Goal: Transaction & Acquisition: Book appointment/travel/reservation

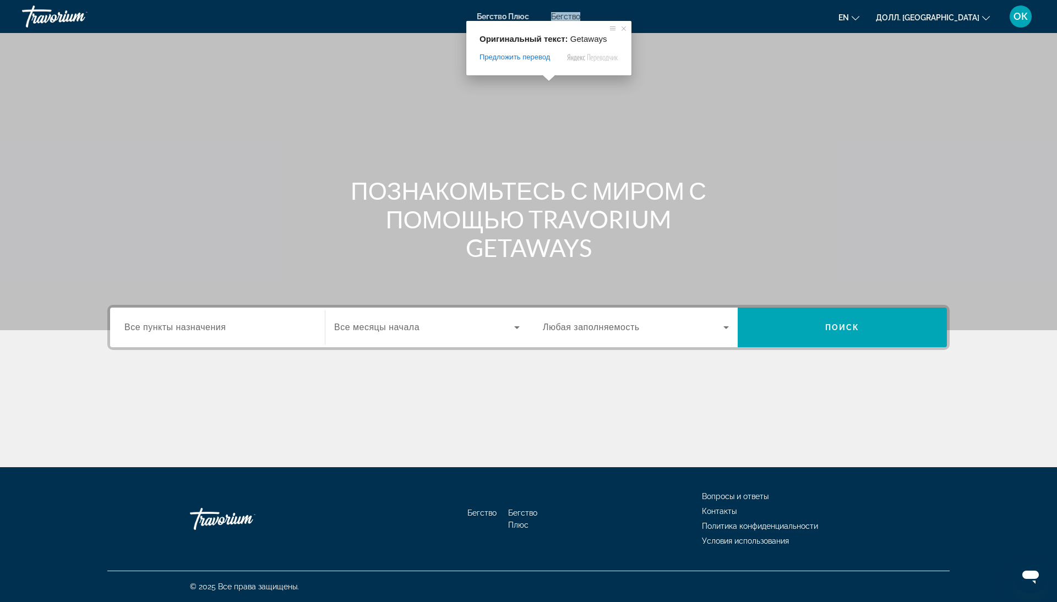
click at [558, 19] on ya-tr-span "Бегство" at bounding box center [565, 16] width 29 height 9
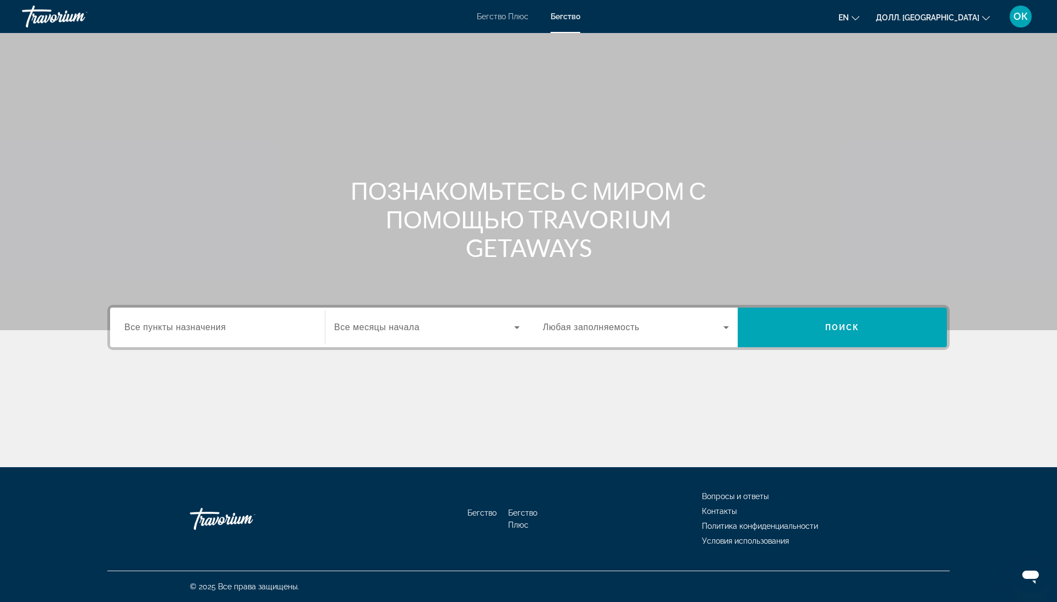
click at [511, 12] on div "Бегство Плюс Бегство en English Español Français Italiano Português русский Дол…" at bounding box center [528, 16] width 1057 height 29
click at [968, 20] on ya-tr-span "Долл. [GEOGRAPHIC_DATA]" at bounding box center [927, 17] width 103 height 9
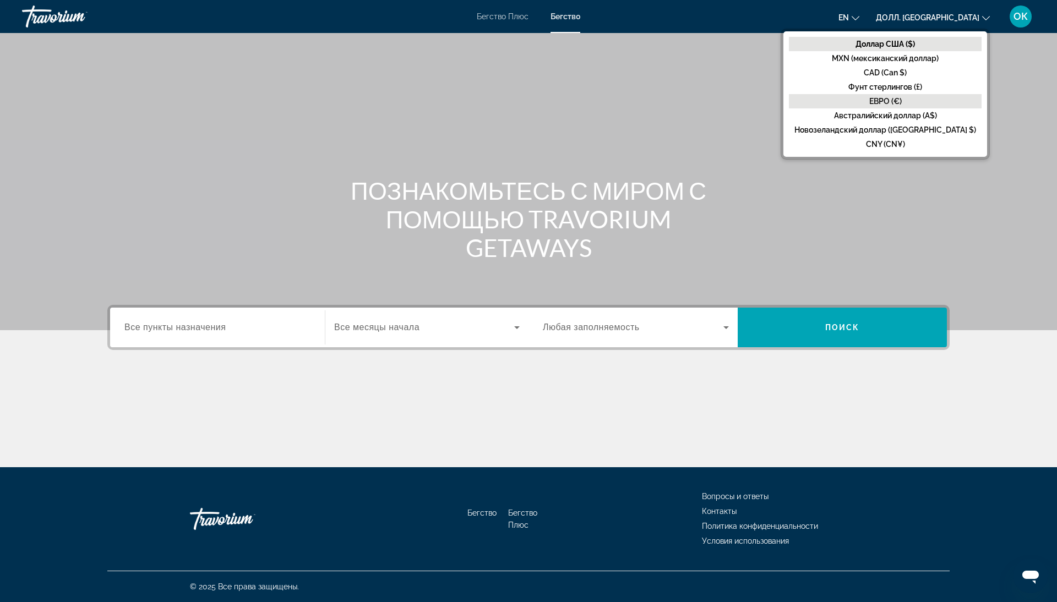
click at [902, 101] on ya-tr-span "ЕВРО (€)" at bounding box center [885, 101] width 32 height 9
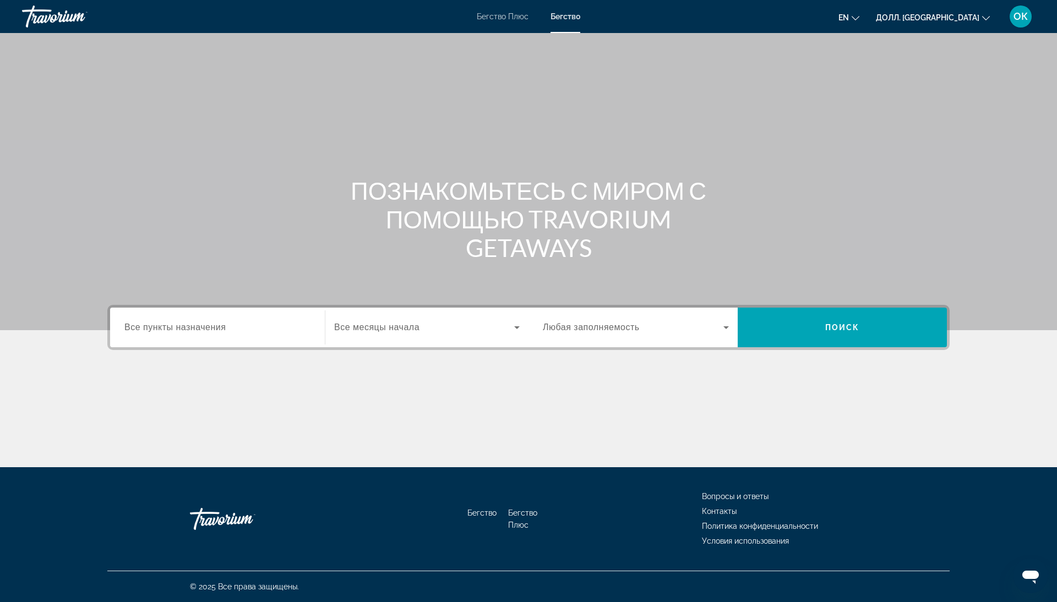
click at [859, 12] on button "en English Español Français Italiano Português русский" at bounding box center [848, 17] width 21 height 16
click at [838, 119] on ya-tr-span "русский" at bounding box center [822, 115] width 31 height 9
click at [731, 328] on icon "Виджет поиска" at bounding box center [725, 327] width 13 height 13
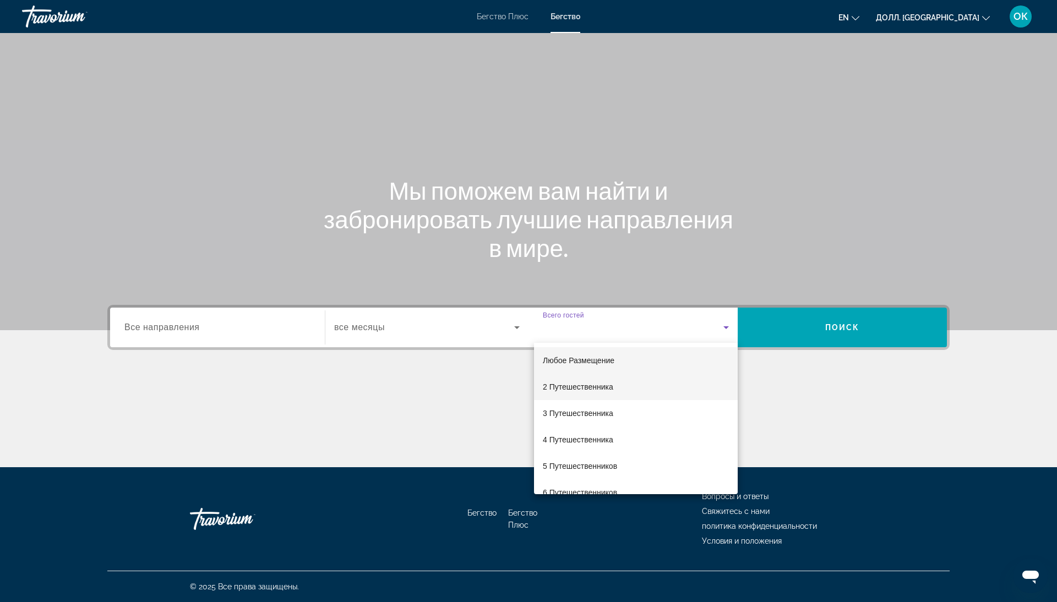
click at [596, 385] on ya-tr-span "2 Путешественника" at bounding box center [578, 387] width 70 height 9
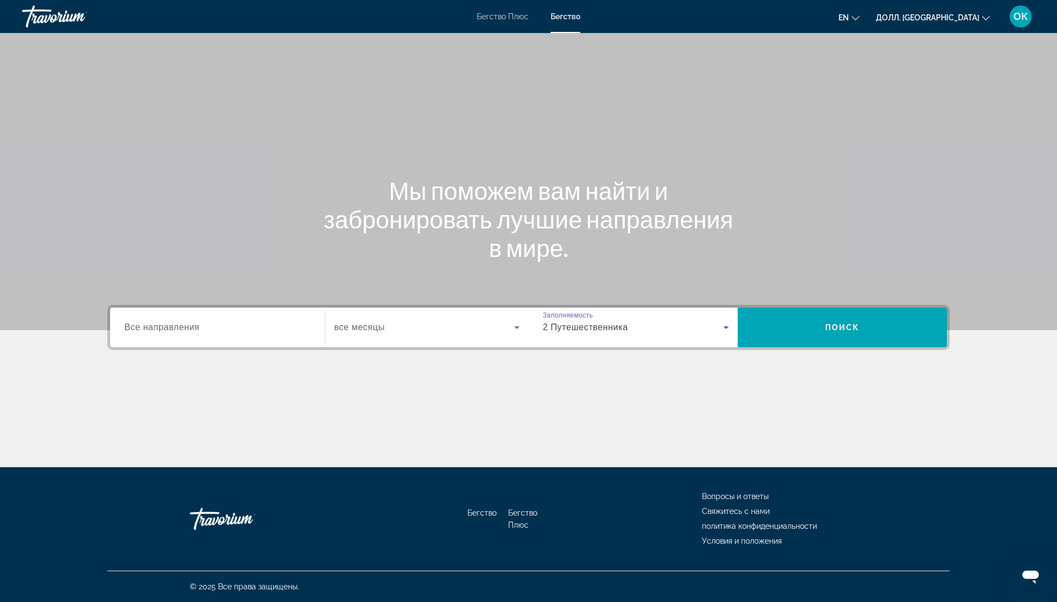
click at [512, 325] on icon "Виджет поиска" at bounding box center [516, 327] width 13 height 13
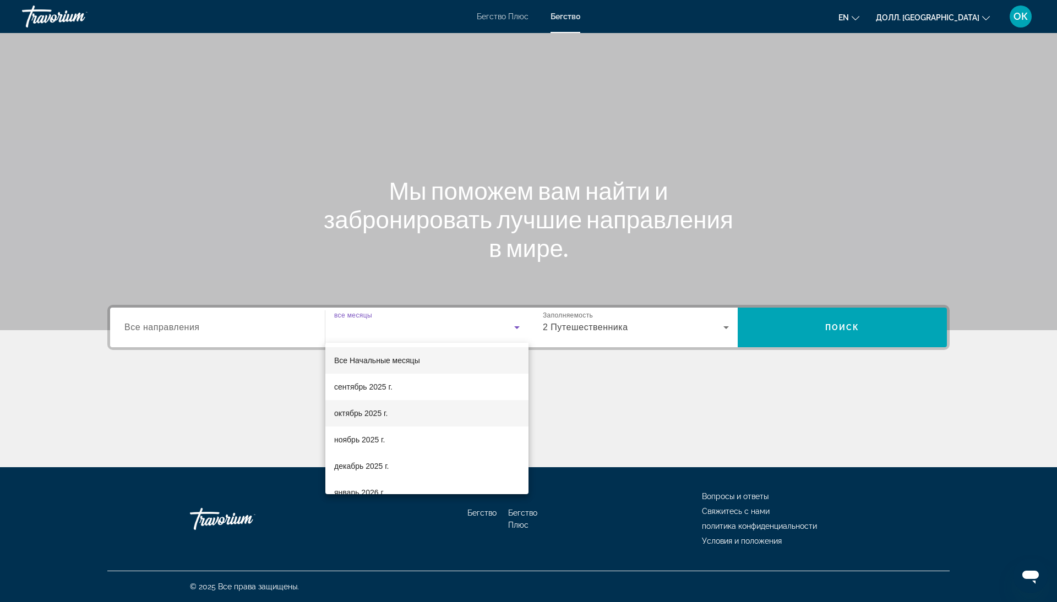
click at [396, 415] on mat-option "октябрь 2025 г." at bounding box center [426, 413] width 203 height 26
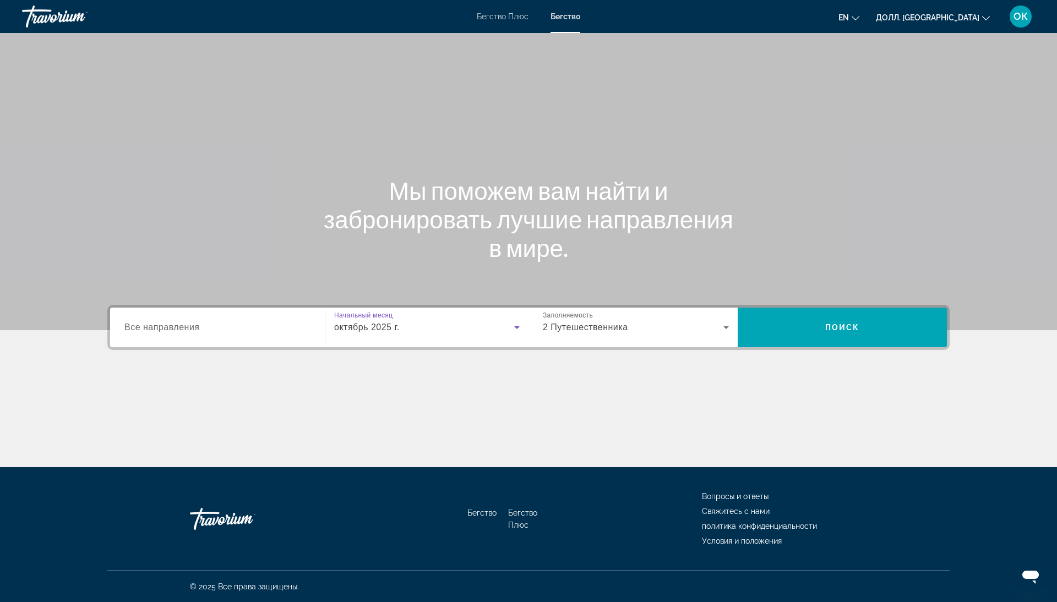
click at [221, 324] on input "Пункт назначения Все направления" at bounding box center [217, 327] width 186 height 13
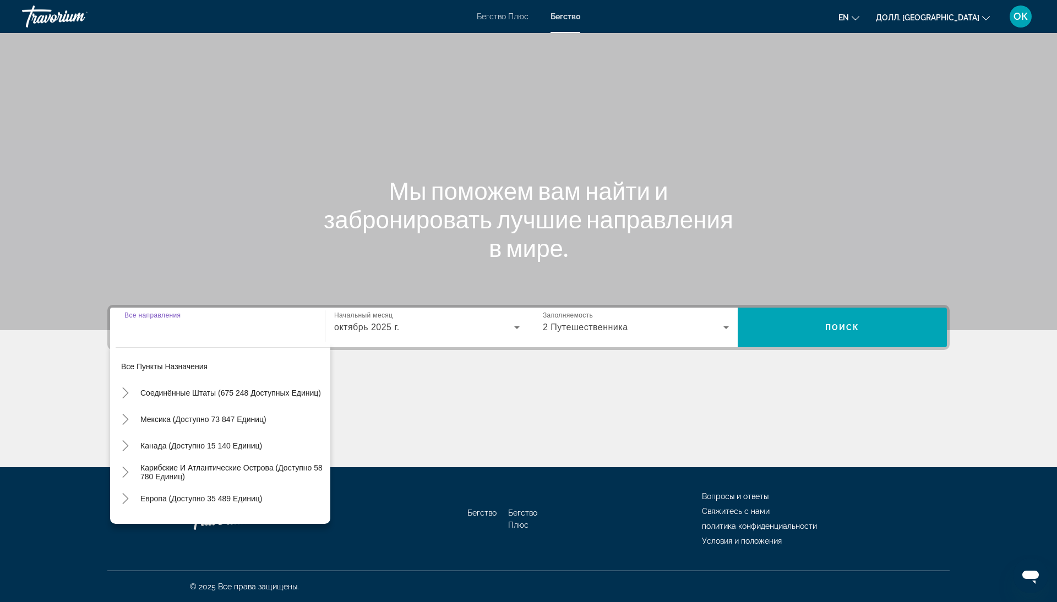
click at [203, 324] on input "Пункт назначения Все направления" at bounding box center [217, 327] width 186 height 13
click at [886, 336] on span "Виджет поиска" at bounding box center [842, 327] width 209 height 26
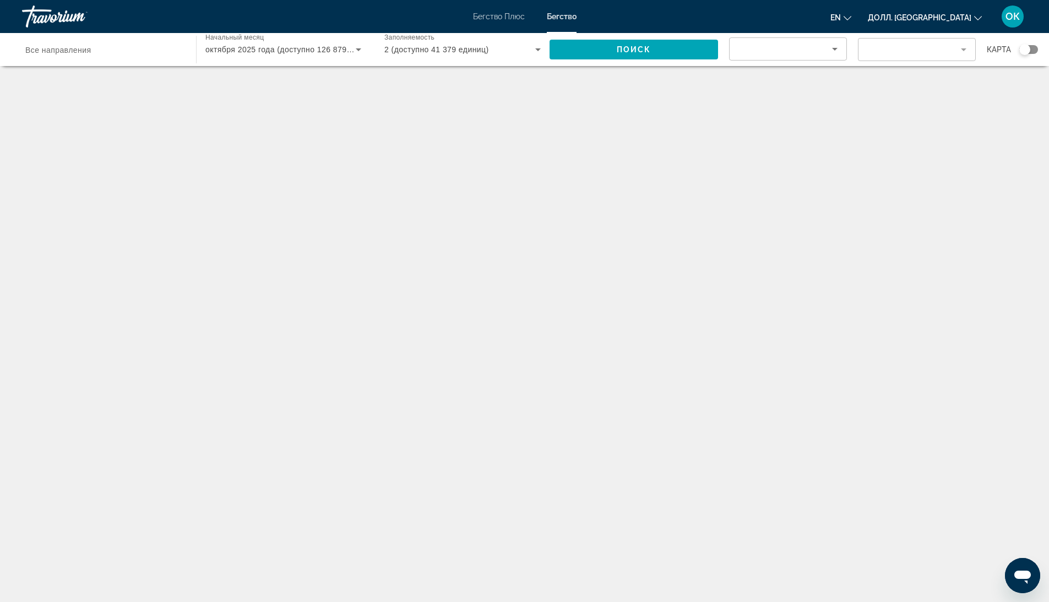
click at [1036, 52] on div "Виджет поиска" at bounding box center [1028, 49] width 19 height 9
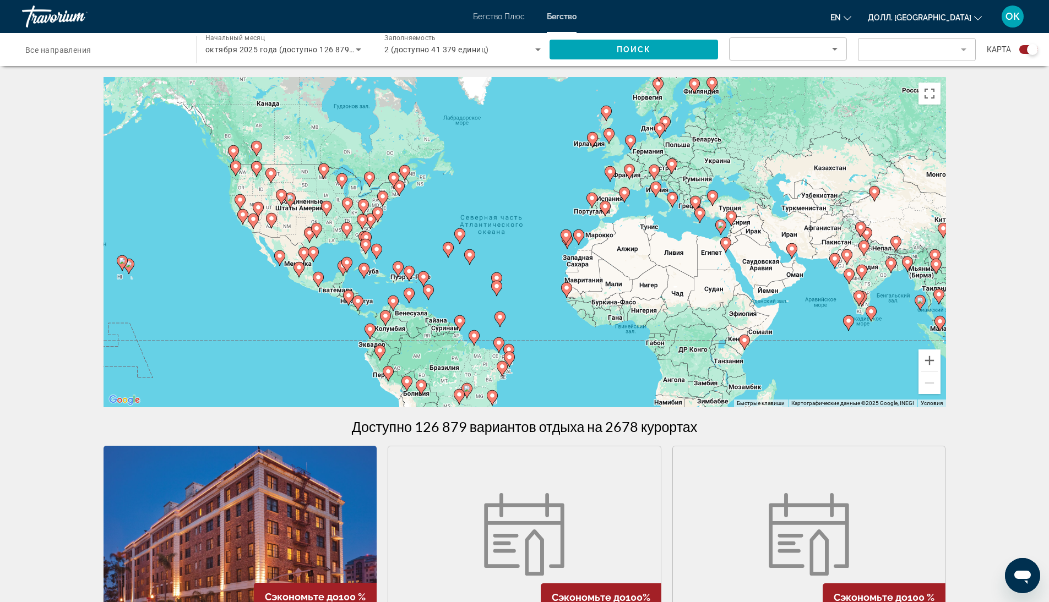
click at [70, 57] on div "Виджет поиска" at bounding box center [103, 49] width 156 height 31
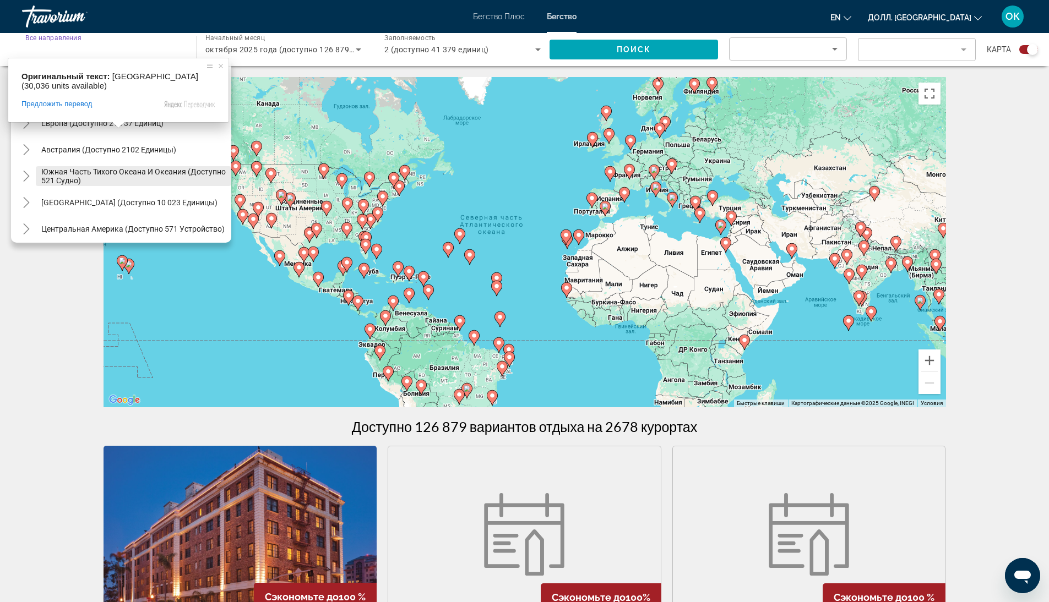
scroll to position [110, 0]
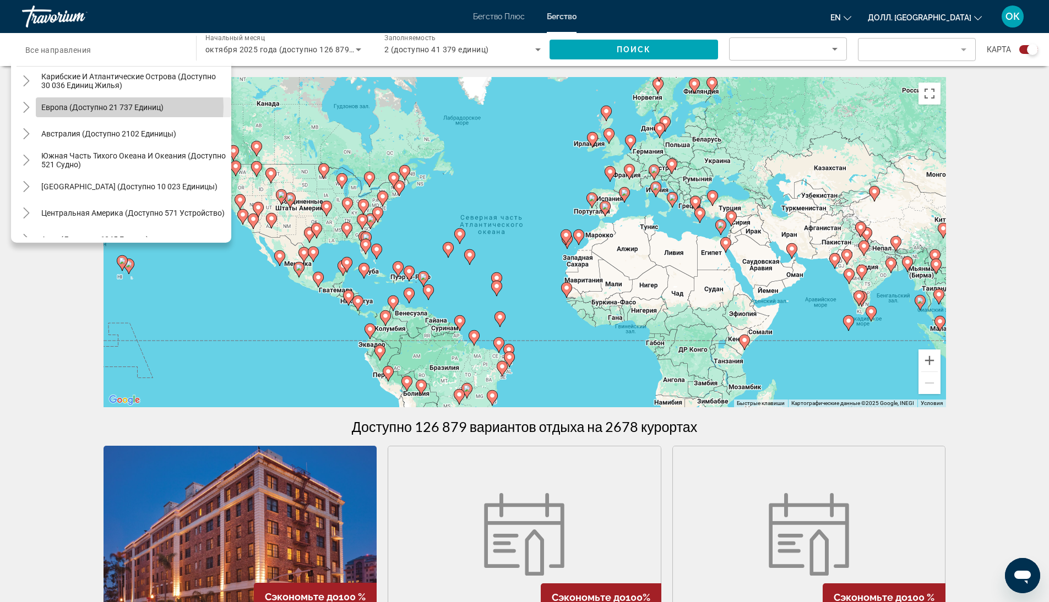
click at [123, 107] on ya-tr-span "Европа (доступно 21 737 единиц)" at bounding box center [102, 107] width 122 height 9
type input "**********"
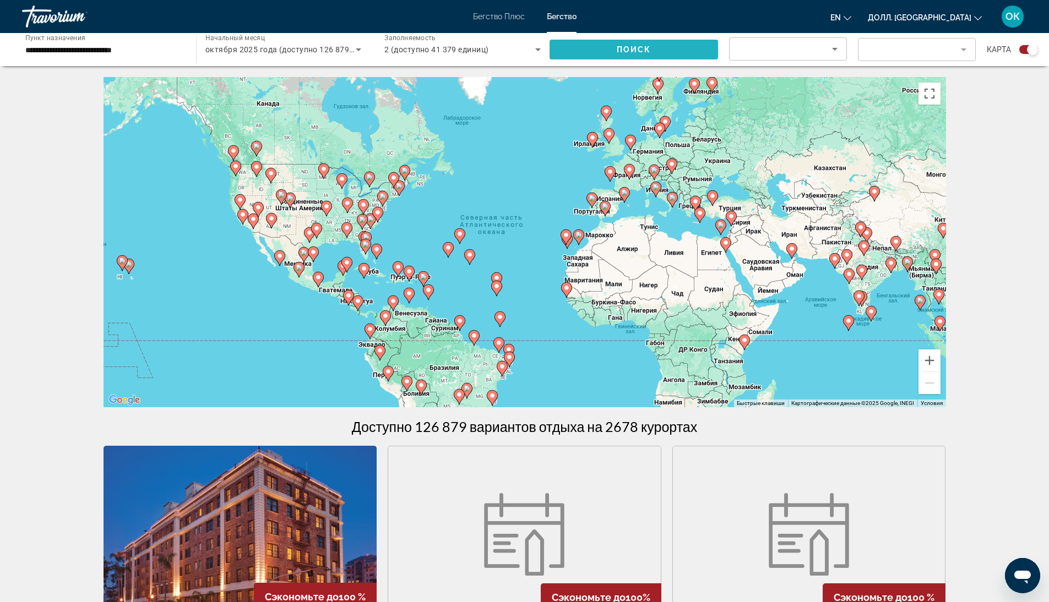
click at [623, 54] on span "Виджет поиска" at bounding box center [633, 49] width 168 height 26
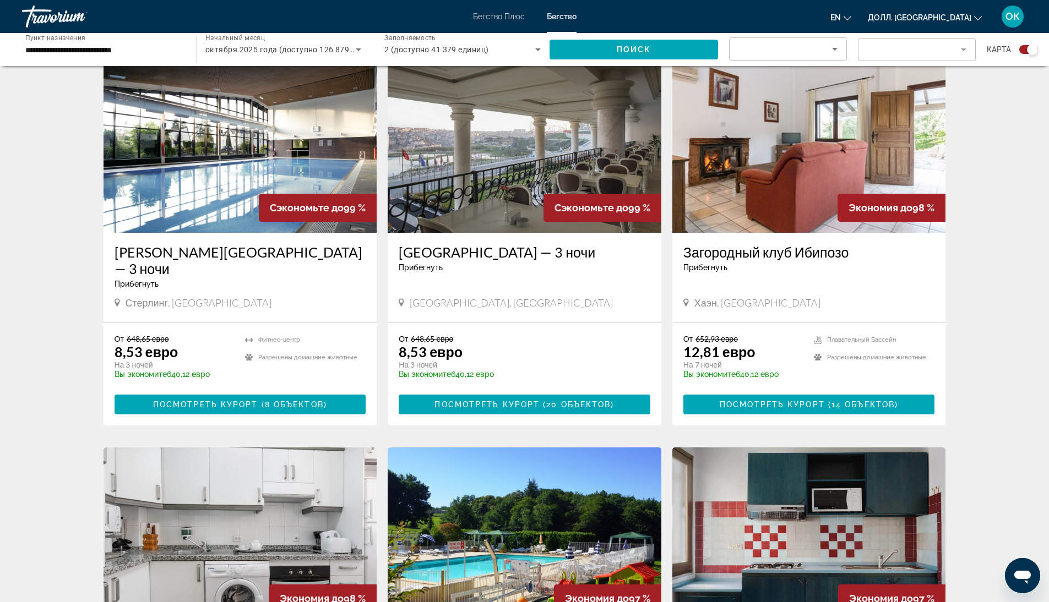
scroll to position [1135, 0]
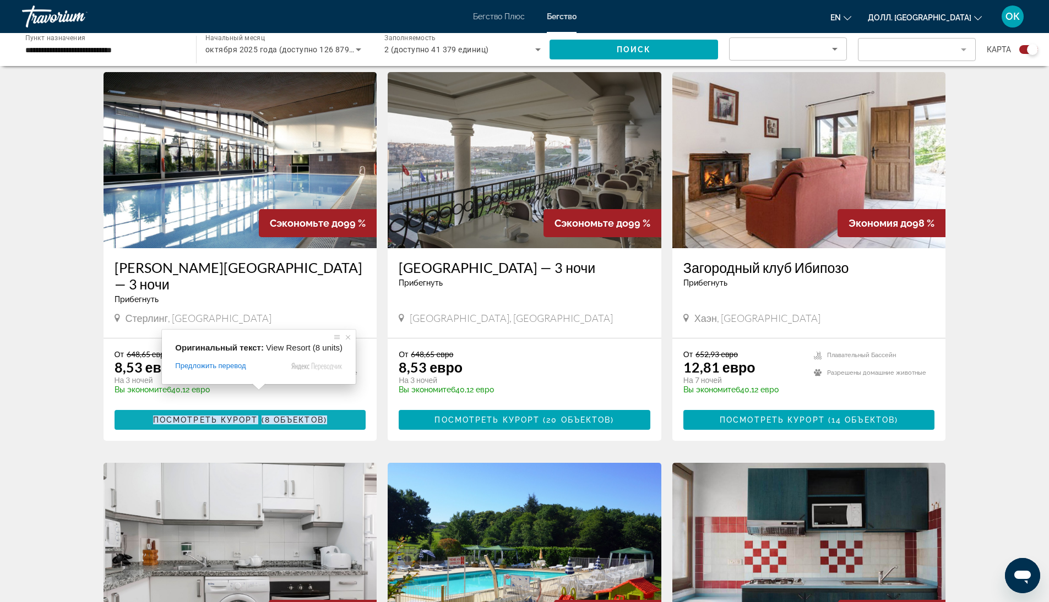
click at [160, 416] on ya-tr-span "Посмотреть курорт" at bounding box center [205, 420] width 105 height 9
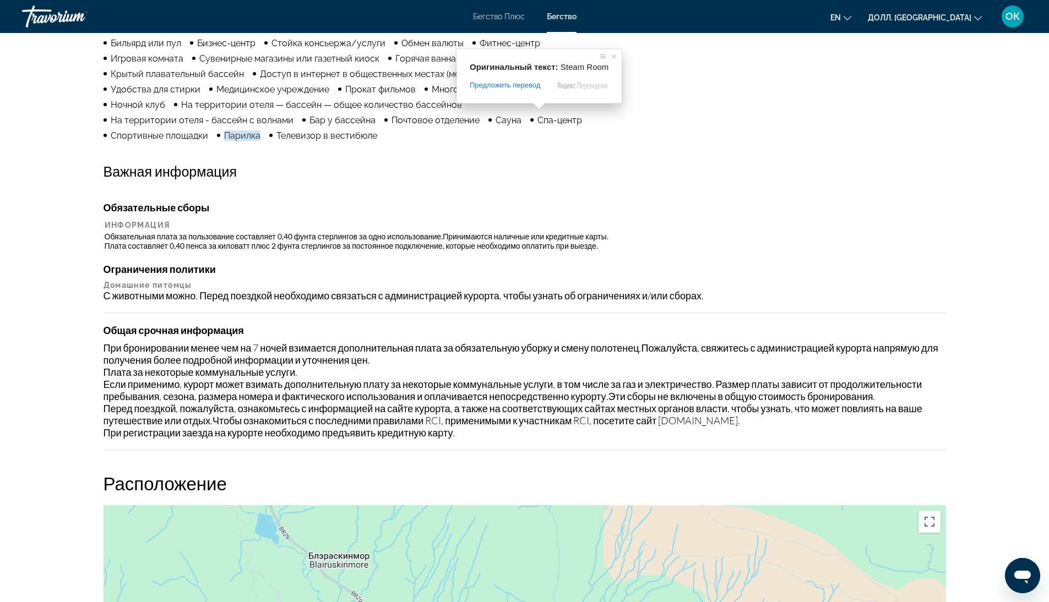
scroll to position [991, 0]
click at [13, 395] on div "prev next [PERSON_NAME], [GEOGRAPHIC_DATA] [PERSON_NAME][GEOGRAPHIC_DATA] — 3 н…" at bounding box center [524, 525] width 1049 height 2966
click at [400, 305] on div "Обязательные сборы Информация Обязательная плата за пользование составляет 0,40…" at bounding box center [524, 325] width 842 height 249
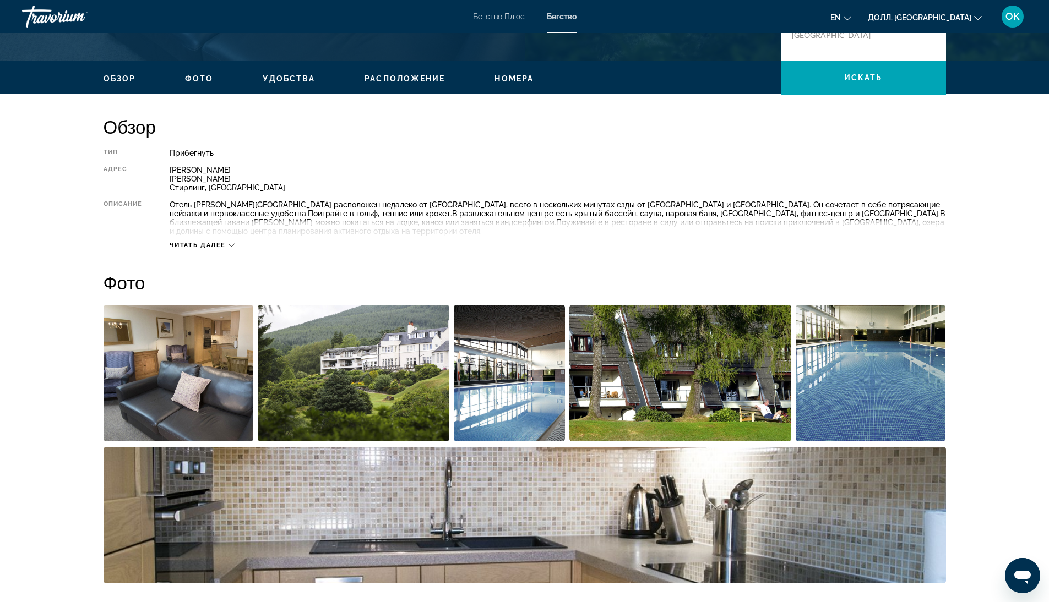
scroll to position [275, 0]
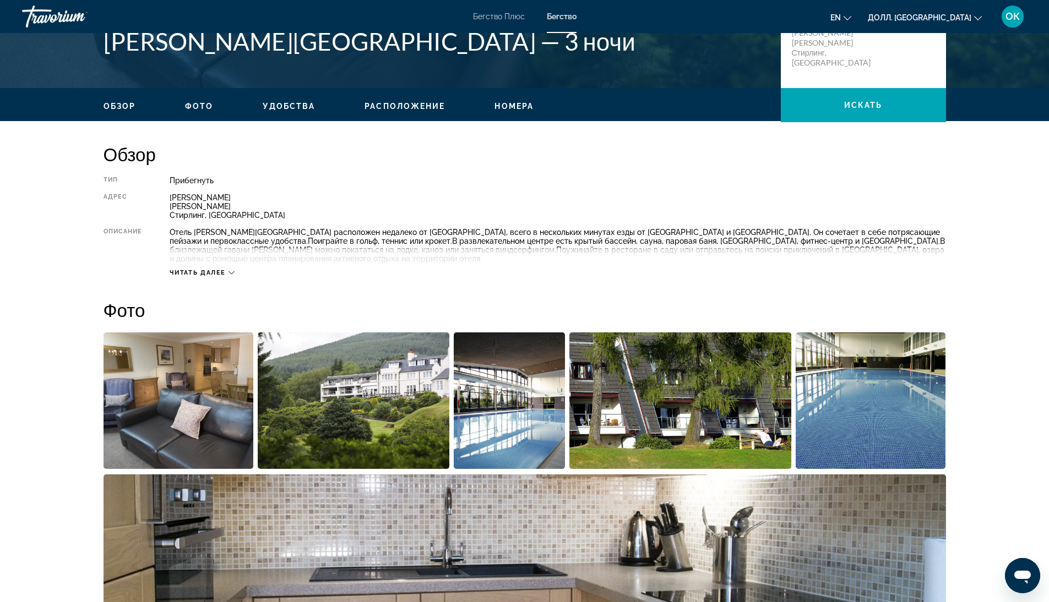
click at [227, 269] on div "Читать далее" at bounding box center [202, 272] width 65 height 7
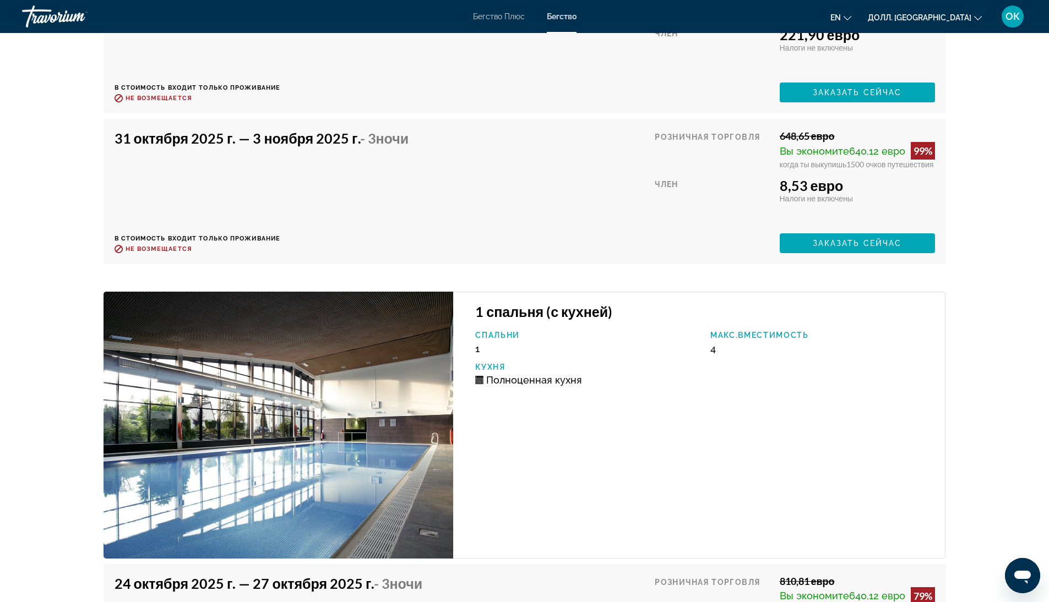
scroll to position [2192, 0]
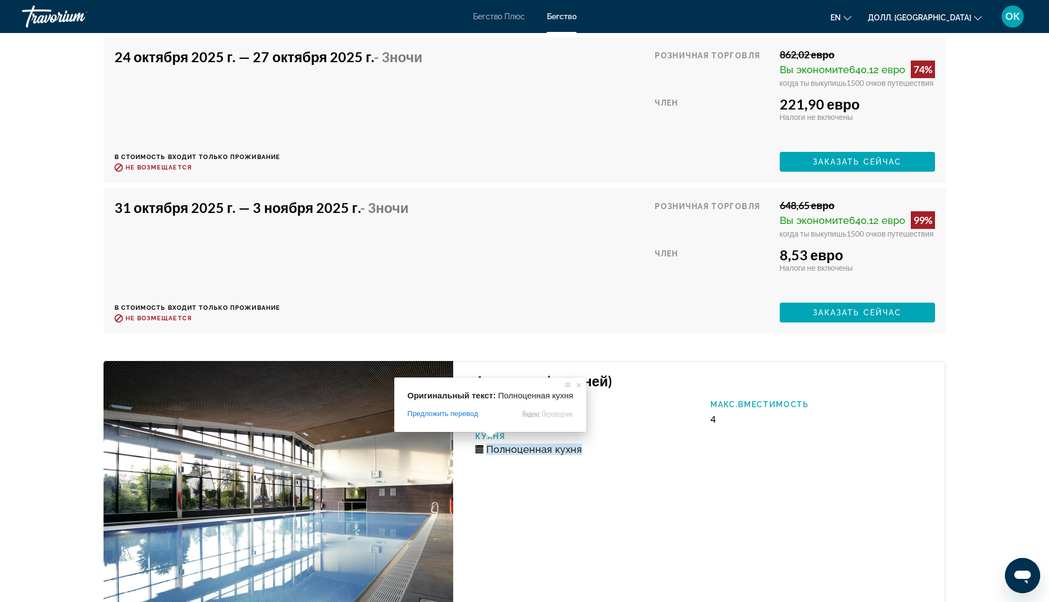
click at [507, 444] on ya-tr-span "Полноценная кухня" at bounding box center [534, 450] width 96 height 12
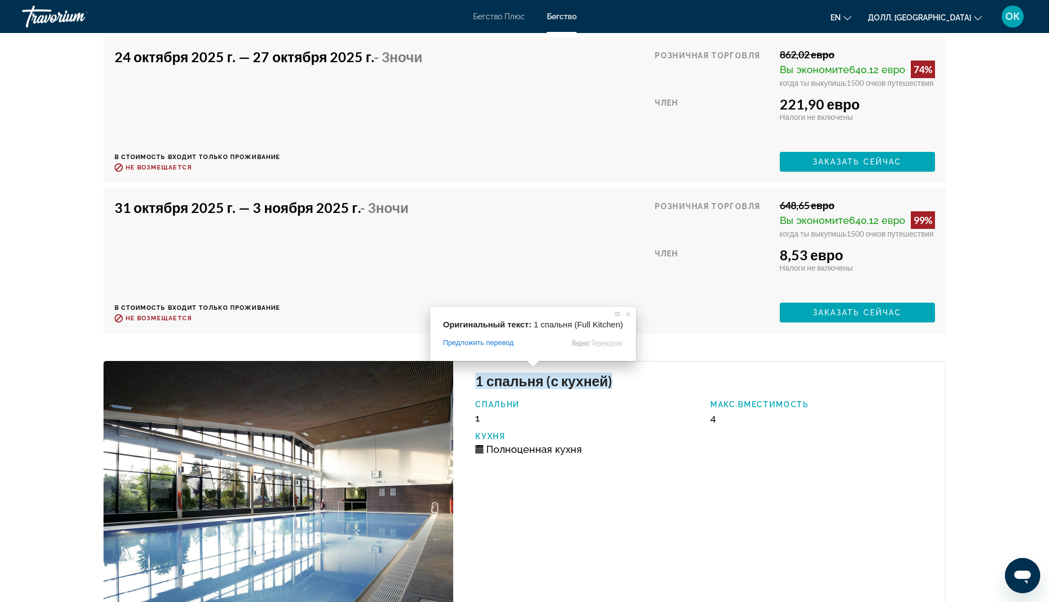
click at [381, 412] on img "Основное содержание" at bounding box center [278, 494] width 350 height 266
click at [342, 411] on img "Основное содержание" at bounding box center [278, 494] width 350 height 266
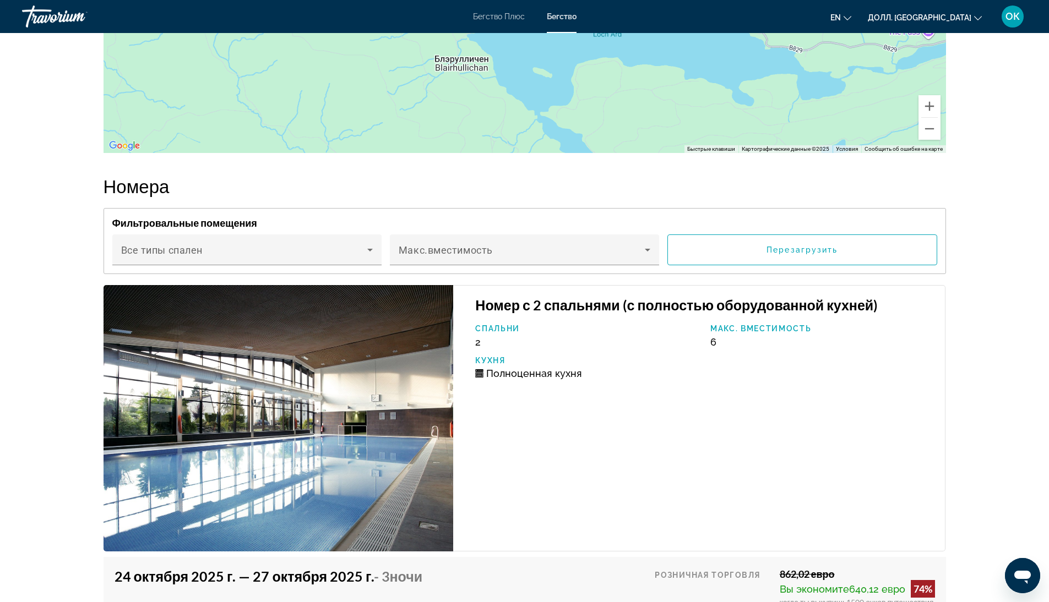
scroll to position [1697, 0]
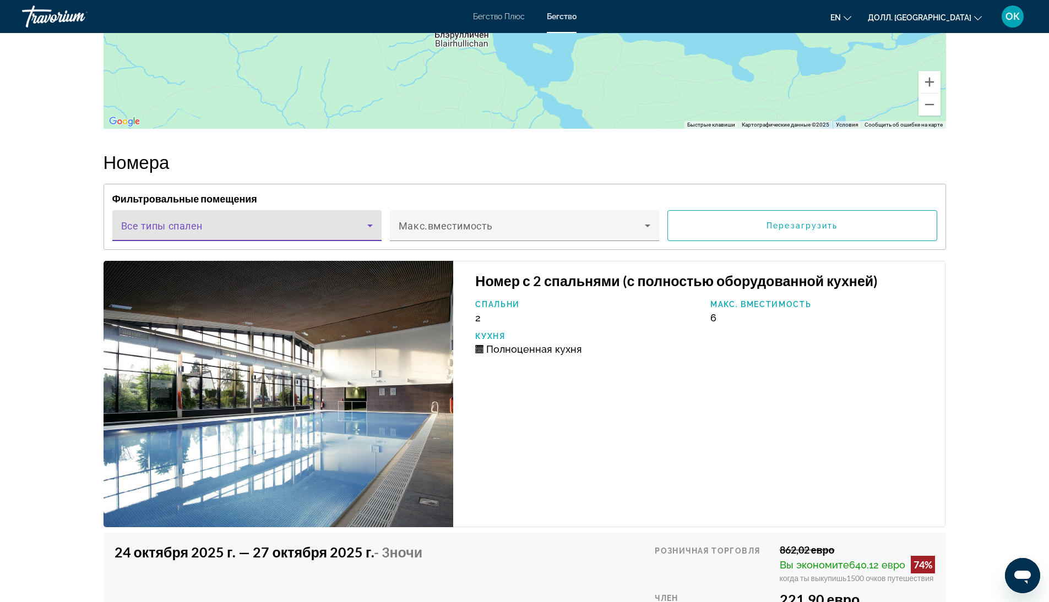
click at [366, 221] on icon "Основное содержание" at bounding box center [369, 225] width 13 height 13
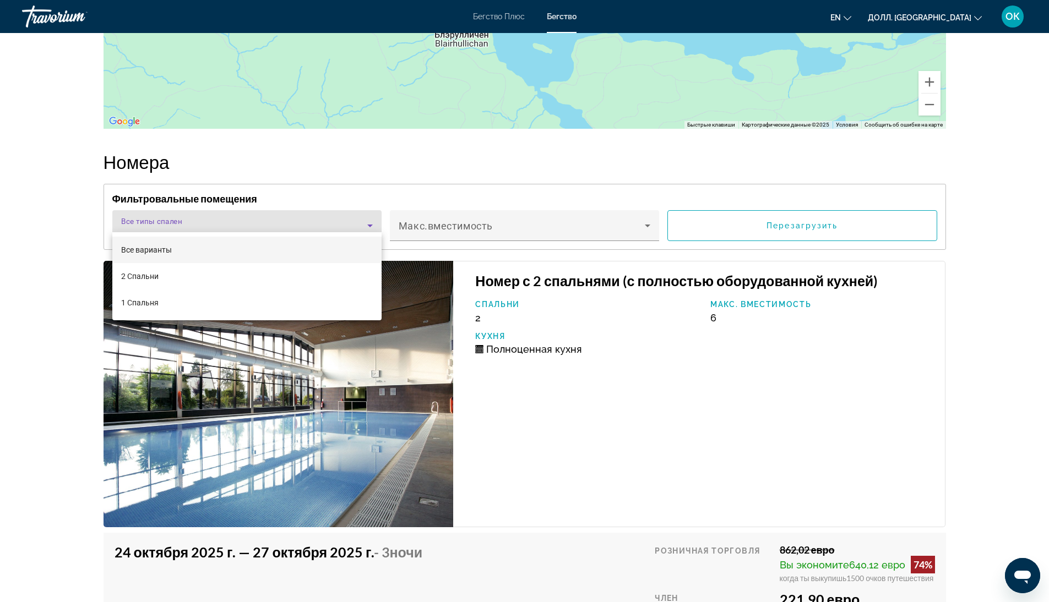
click at [559, 408] on div at bounding box center [524, 301] width 1049 height 602
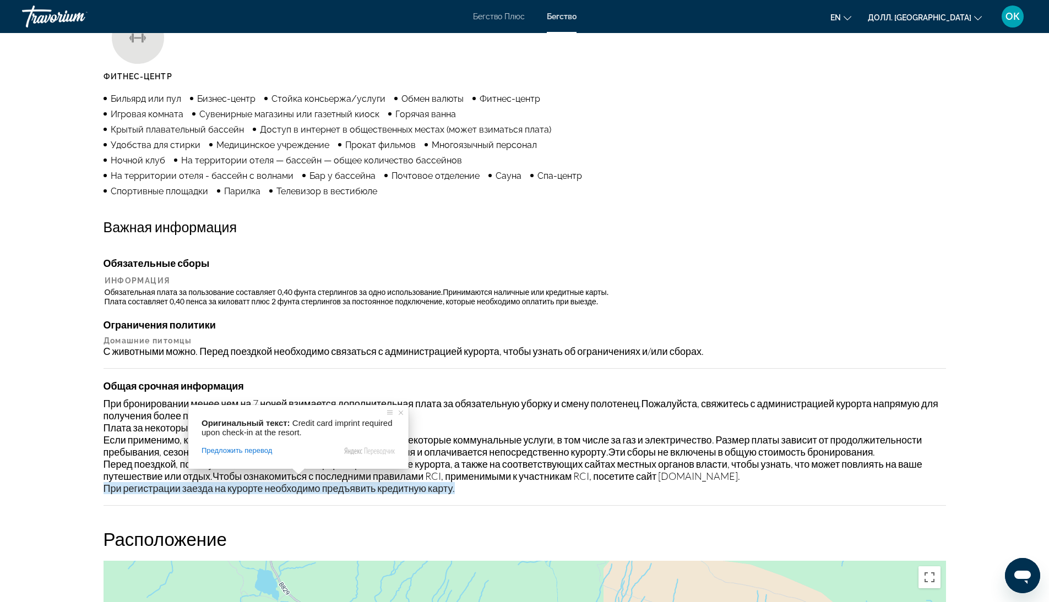
scroll to position [761, 0]
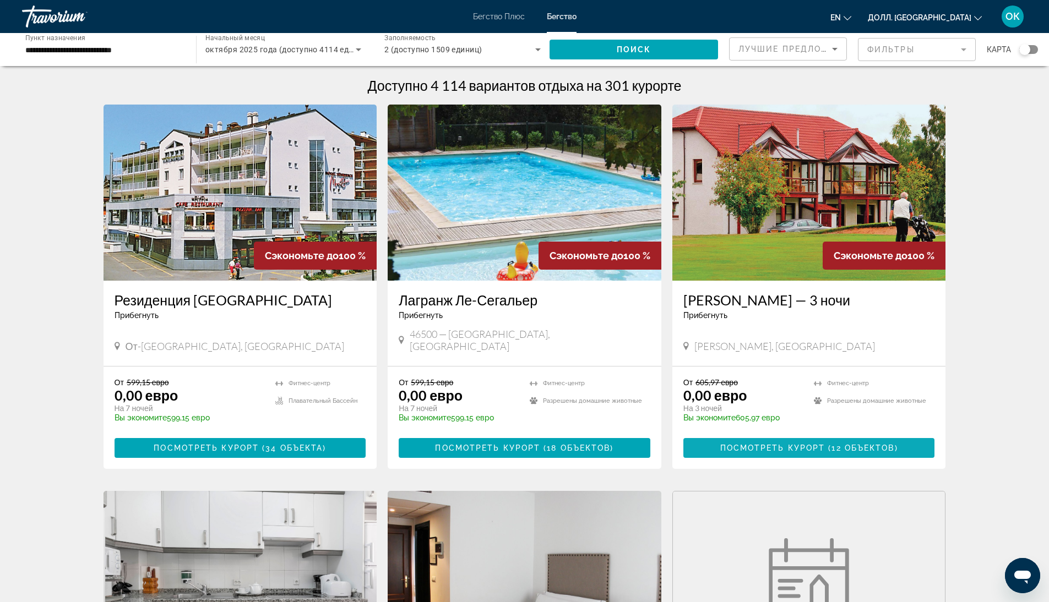
click at [711, 435] on span "Основное содержание" at bounding box center [809, 448] width 252 height 26
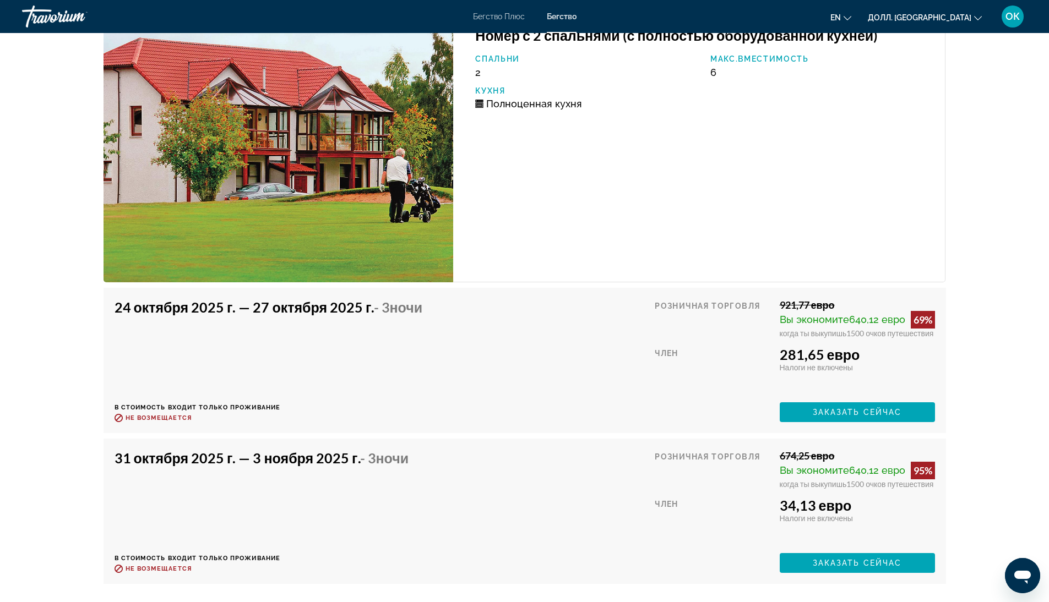
scroll to position [2790, 0]
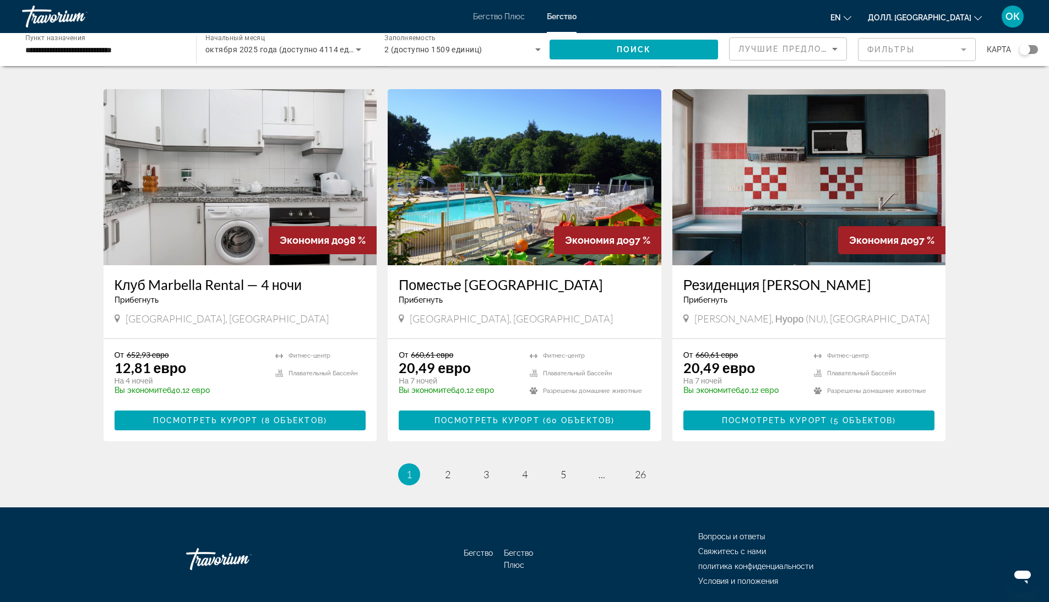
scroll to position [1156, 0]
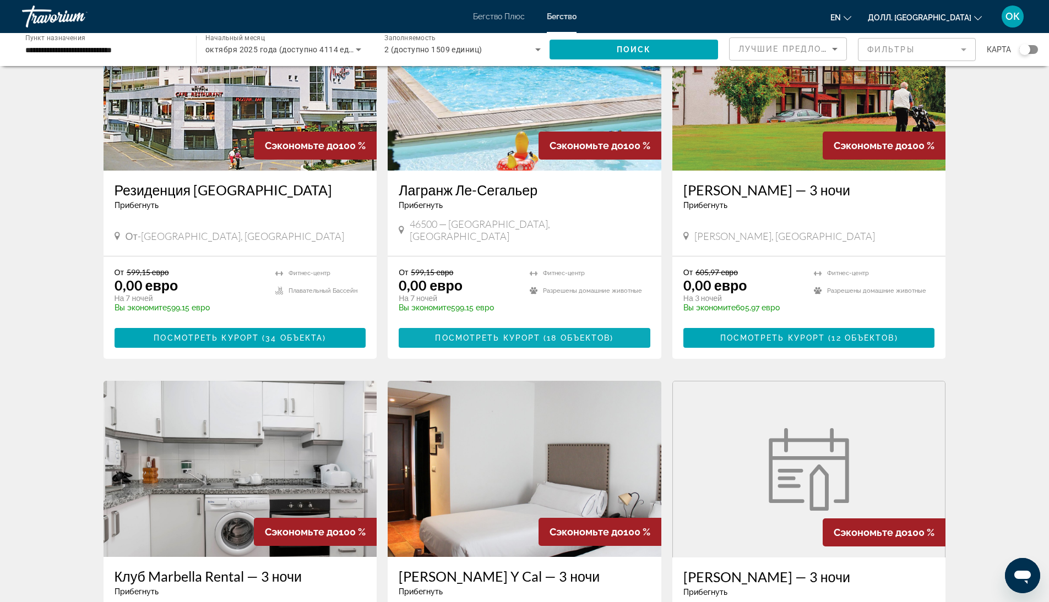
scroll to position [0, 0]
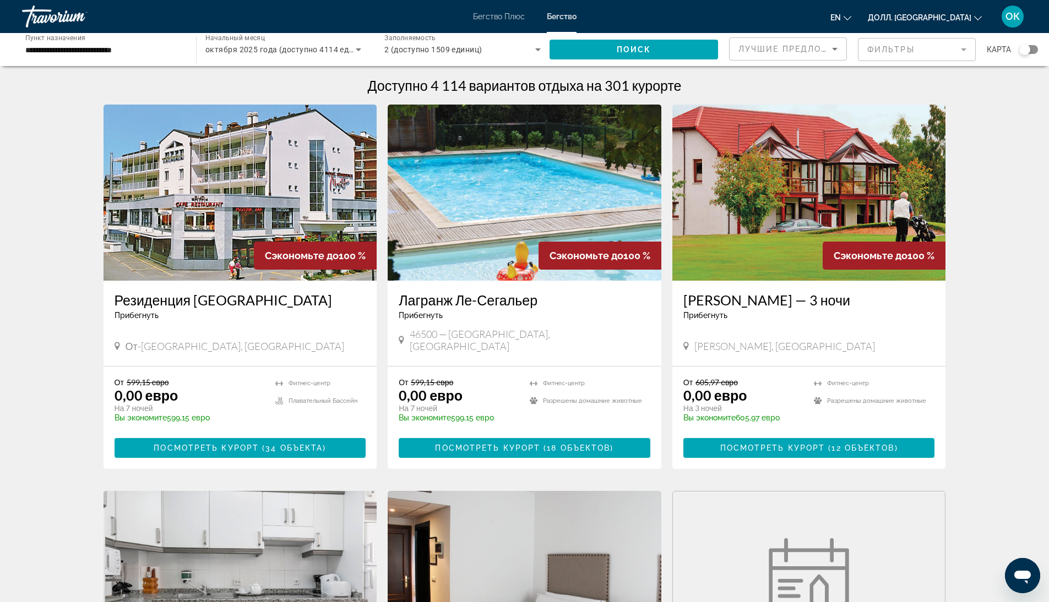
click at [1033, 49] on div "Виджет поиска" at bounding box center [1028, 49] width 19 height 9
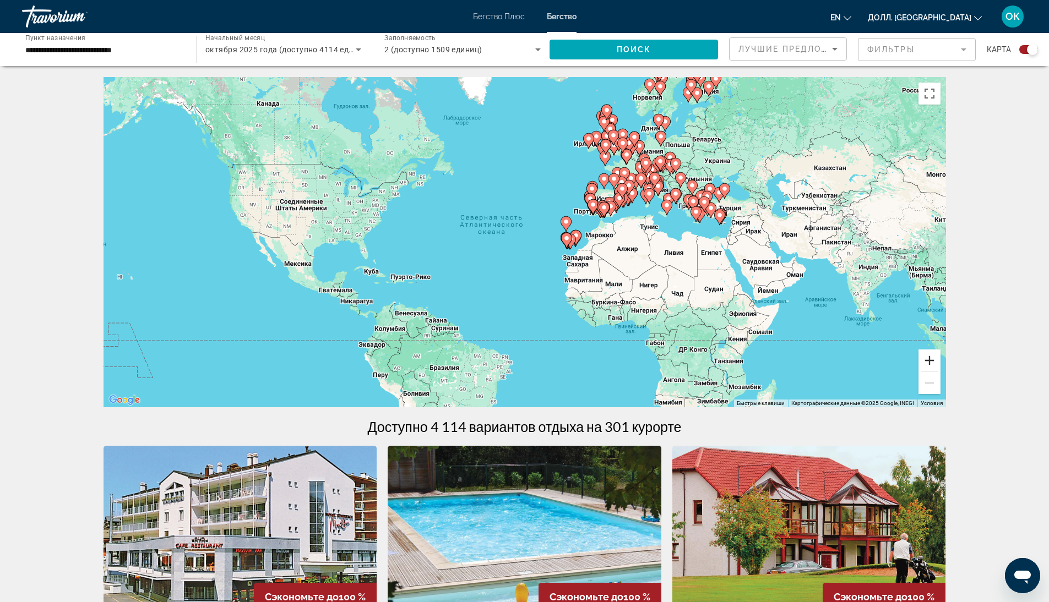
click at [932, 362] on button "Увеличить" at bounding box center [929, 361] width 22 height 22
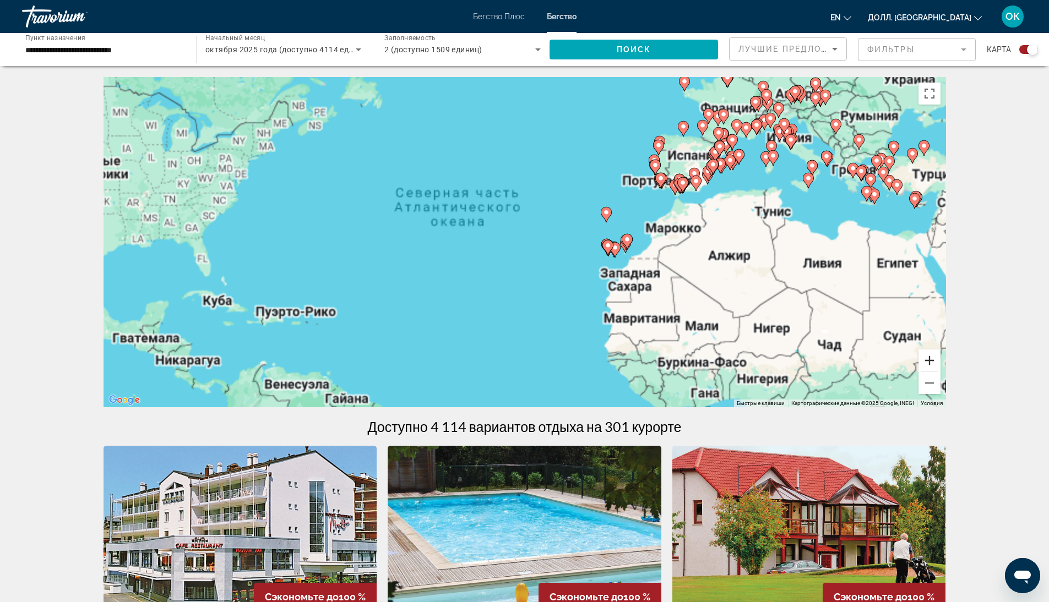
click at [932, 362] on button "Увеличить" at bounding box center [929, 361] width 22 height 22
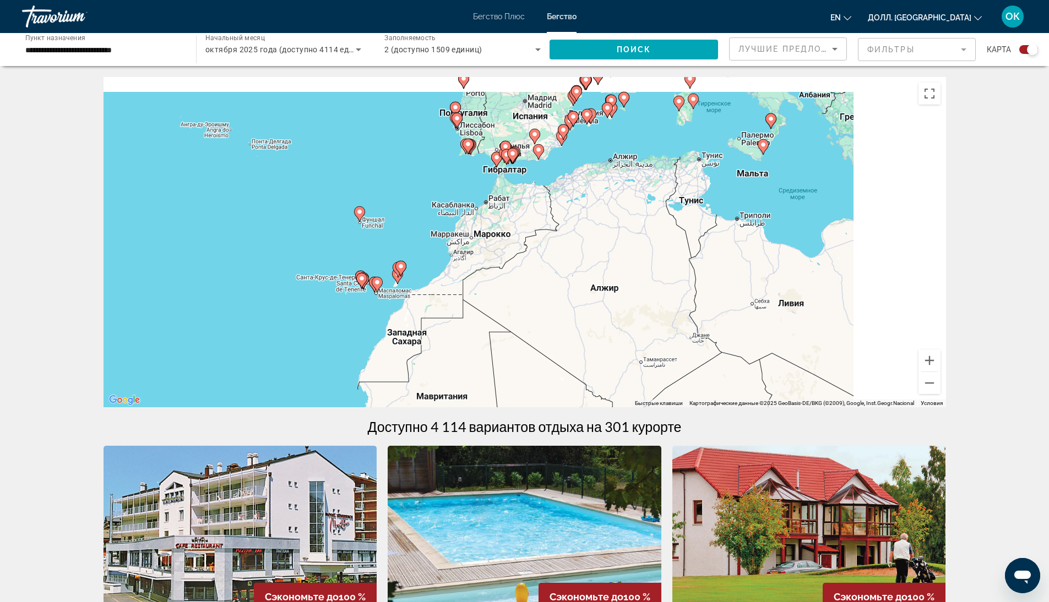
drag, startPoint x: 730, startPoint y: 255, endPoint x: 362, endPoint y: 365, distance: 384.4
click at [365, 261] on div "Основное содержание" at bounding box center [616, 261] width 842 height 0
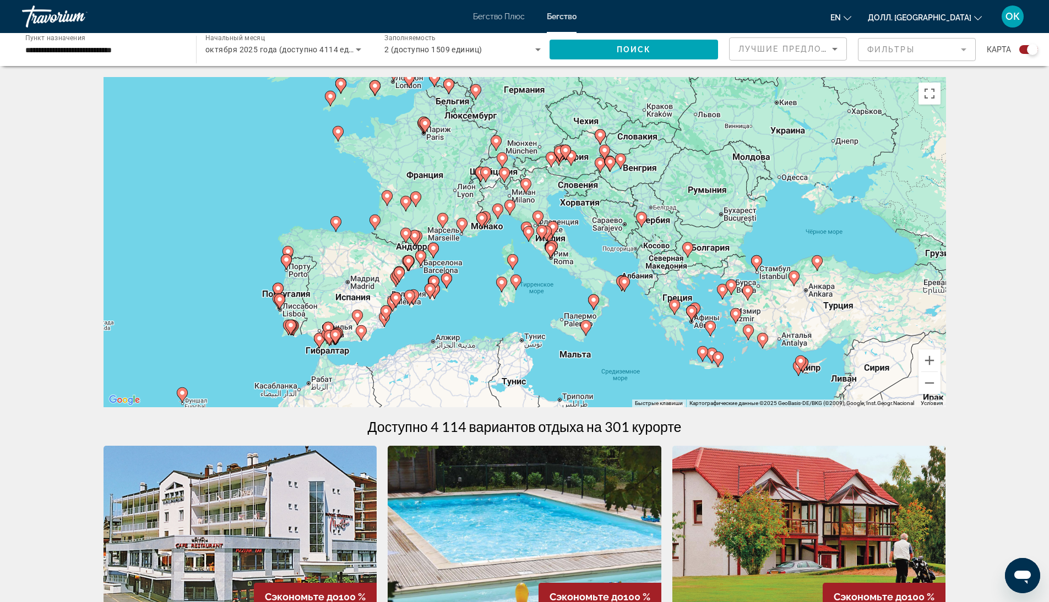
drag, startPoint x: 564, startPoint y: 258, endPoint x: 511, endPoint y: 251, distance: 52.8
click at [511, 251] on div "Чтобы активировать перетаскивание с помощью клавиатуры, нажмите Alt + Enter. По…" at bounding box center [524, 242] width 842 height 330
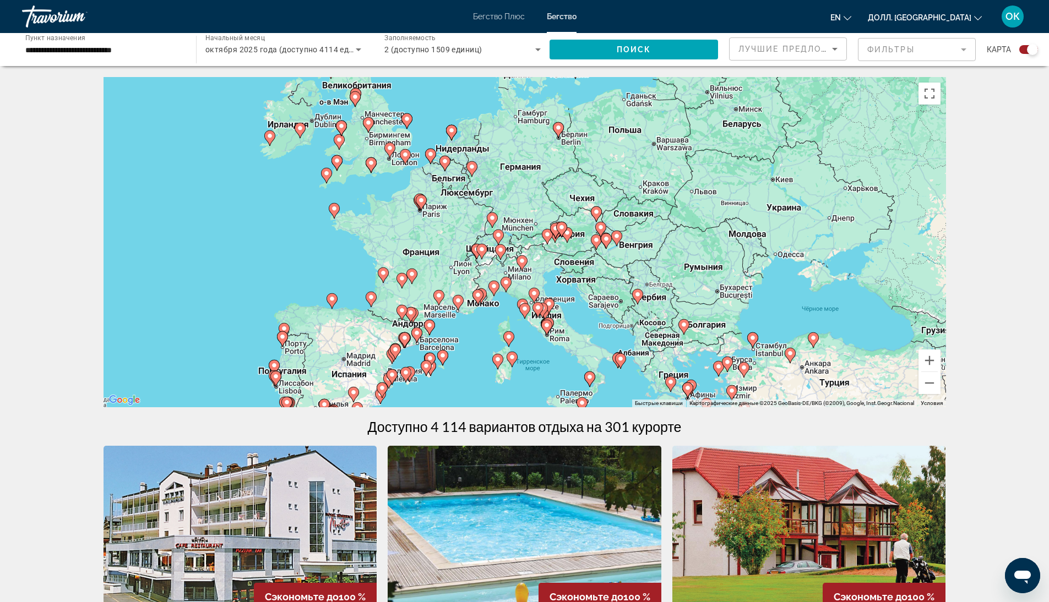
drag, startPoint x: 728, startPoint y: 209, endPoint x: 723, endPoint y: 289, distance: 80.5
click at [723, 289] on div "Чтобы активировать перетаскивание с помощью клавиатуры, нажмите Alt + Enter. По…" at bounding box center [524, 242] width 842 height 330
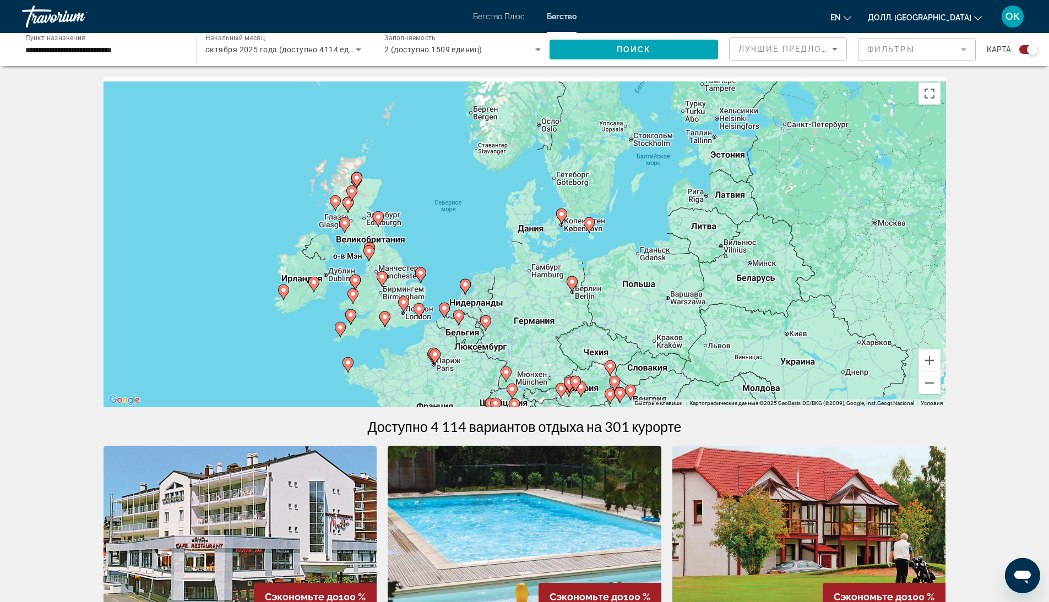
drag, startPoint x: 695, startPoint y: 194, endPoint x: 709, endPoint y: 350, distance: 156.4
click at [709, 351] on div "Чтобы активировать перетаскивание с помощью клавиатуры, нажмите Alt + Enter. По…" at bounding box center [524, 242] width 842 height 330
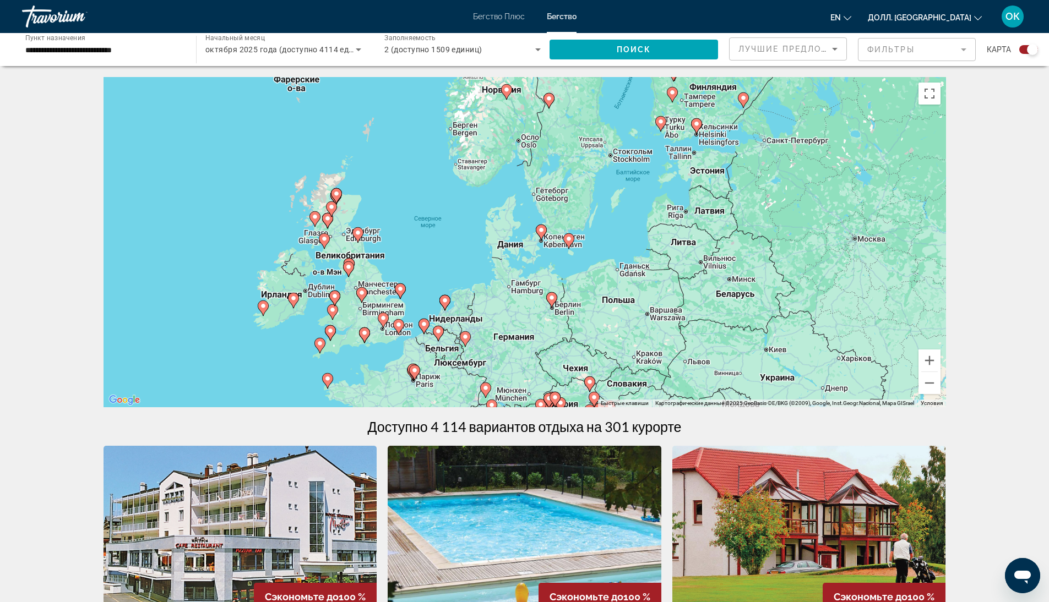
drag, startPoint x: 727, startPoint y: 189, endPoint x: 717, endPoint y: 177, distance: 16.0
click at [717, 177] on div "Чтобы активировать перетаскивание с помощью клавиатуры, нажмите Alt + Enter. По…" at bounding box center [524, 242] width 842 height 330
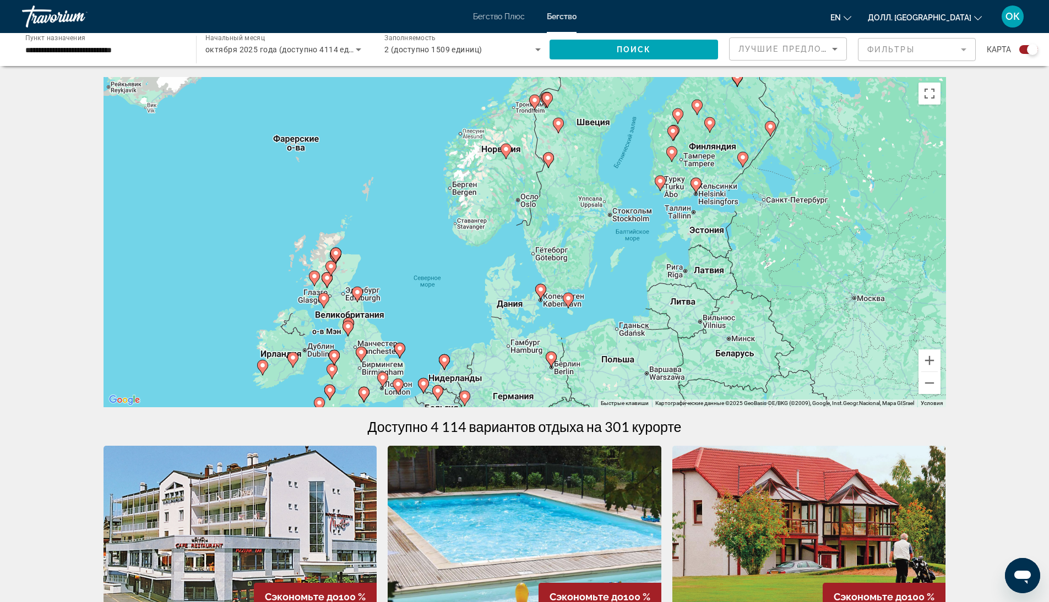
drag, startPoint x: 612, startPoint y: 232, endPoint x: 612, endPoint y: 292, distance: 60.5
click at [612, 292] on div "Чтобы активировать перетаскивание с помощью клавиатуры, нажмите Alt + Enter. По…" at bounding box center [524, 242] width 842 height 330
click at [926, 356] on button "Увеличить" at bounding box center [929, 361] width 22 height 22
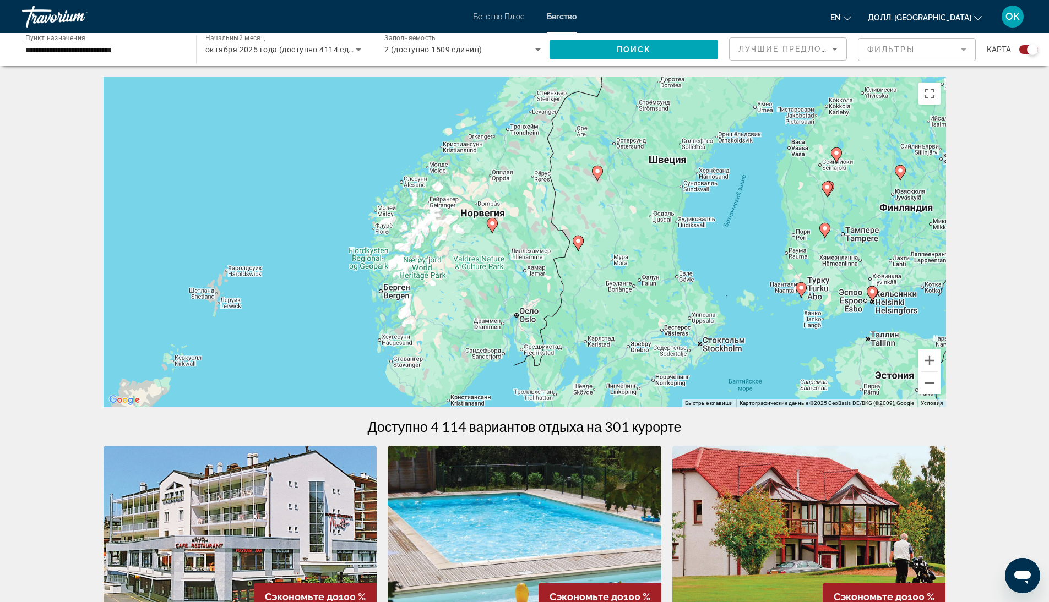
drag, startPoint x: 624, startPoint y: 235, endPoint x: 629, endPoint y: 337, distance: 102.5
click at [629, 337] on div "Чтобы активировать перетаскивание с помощью клавиатуры, нажмите Alt + Enter. По…" at bounding box center [524, 242] width 842 height 330
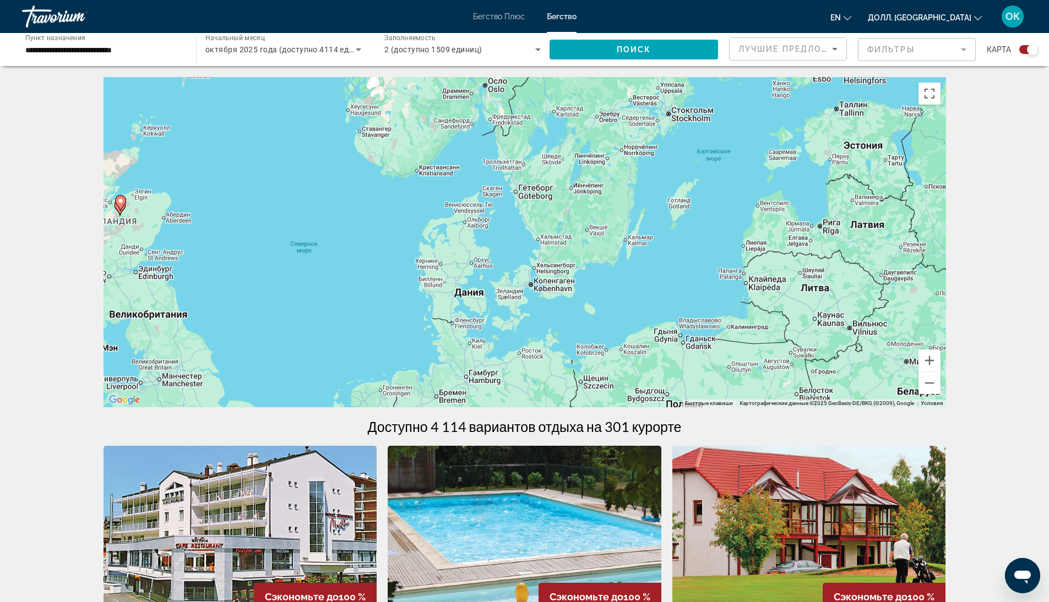
drag, startPoint x: 632, startPoint y: 335, endPoint x: 600, endPoint y: 100, distance: 236.7
click at [600, 100] on div "Чтобы активировать перетаскивание с помощью клавиатуры, нажмите Alt + Enter. По…" at bounding box center [524, 242] width 842 height 330
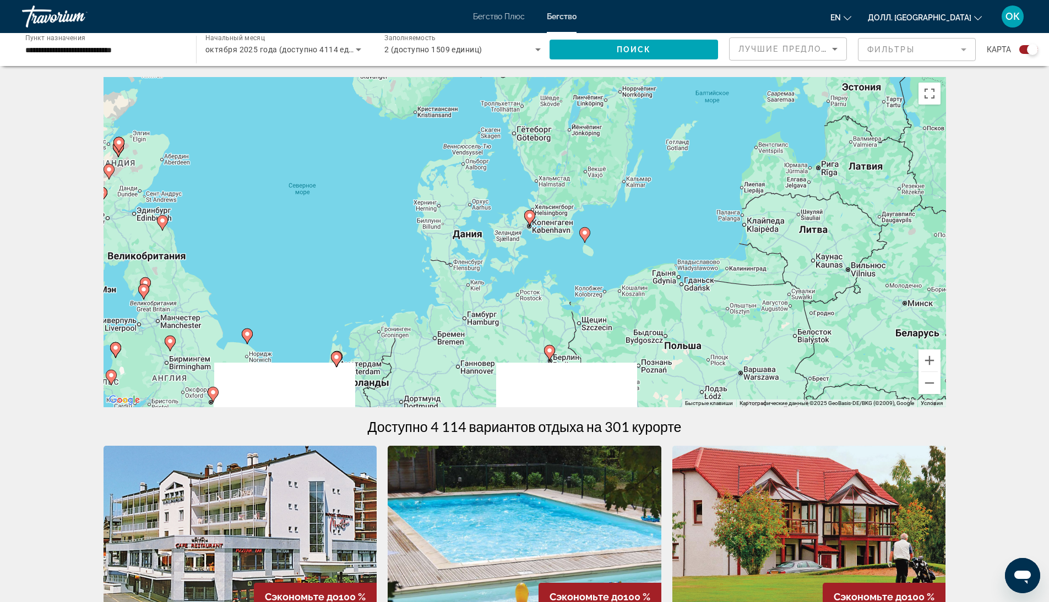
drag, startPoint x: 618, startPoint y: 270, endPoint x: 618, endPoint y: 170, distance: 100.2
click at [618, 170] on div "Чтобы активировать перетаскивание с помощью клавиатуры, нажмите Alt + Enter. По…" at bounding box center [524, 242] width 842 height 330
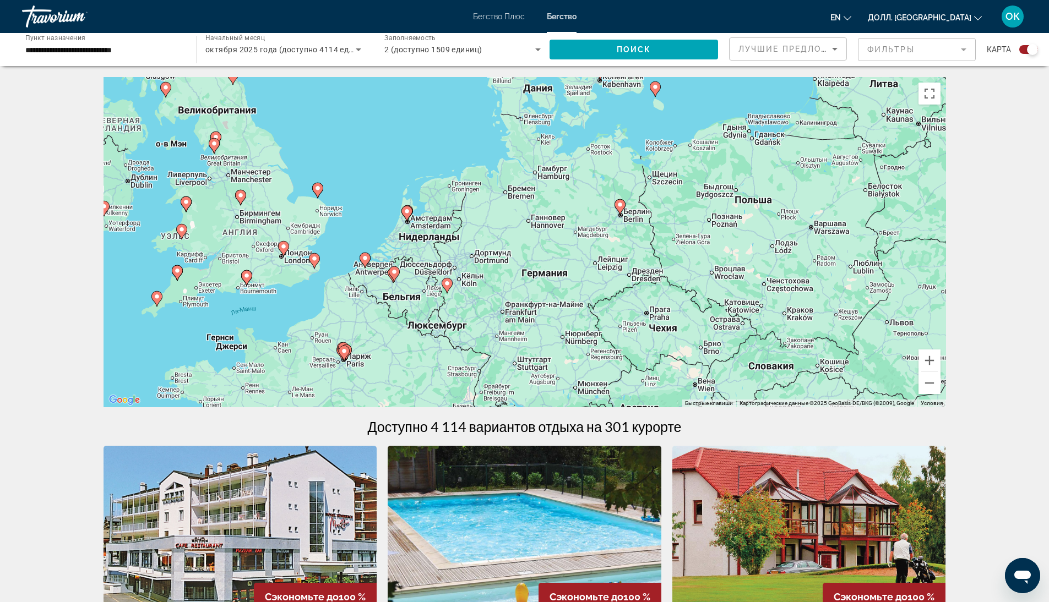
drag, startPoint x: 543, startPoint y: 244, endPoint x: 593, endPoint y: 167, distance: 91.9
click at [593, 167] on div "Чтобы активировать перетаскивание с помощью клавиатуры, нажмите Alt + Enter. По…" at bounding box center [524, 242] width 842 height 330
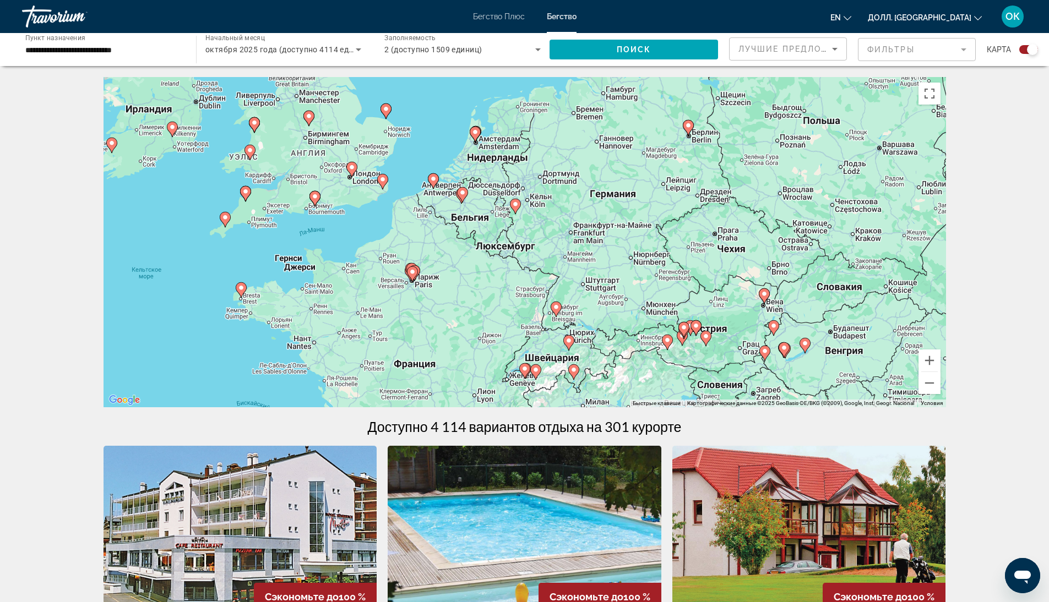
drag, startPoint x: 536, startPoint y: 245, endPoint x: 572, endPoint y: 201, distance: 57.4
click at [572, 201] on div "Чтобы активировать перетаскивание с помощью клавиатуры, нажмите Alt + Enter. По…" at bounding box center [524, 242] width 842 height 330
click at [929, 358] on button "Увеличить" at bounding box center [929, 361] width 22 height 22
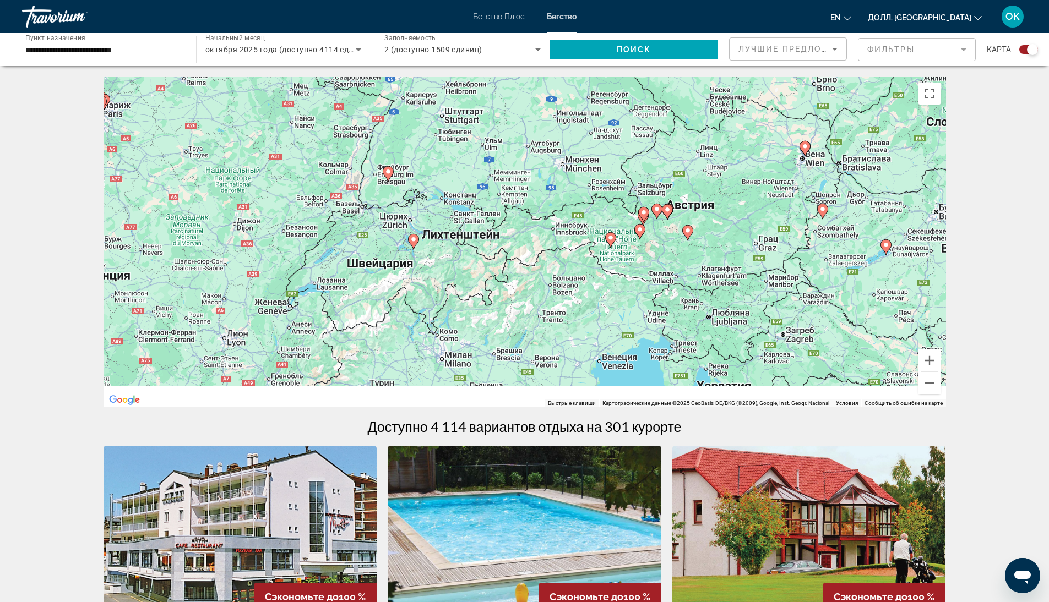
drag, startPoint x: 803, startPoint y: 299, endPoint x: 605, endPoint y: 89, distance: 288.2
click at [607, 94] on div "Чтобы активировать перетаскивание с помощью клавиатуры, нажмите Alt + Enter. По…" at bounding box center [524, 242] width 842 height 330
